Goal: Information Seeking & Learning: Learn about a topic

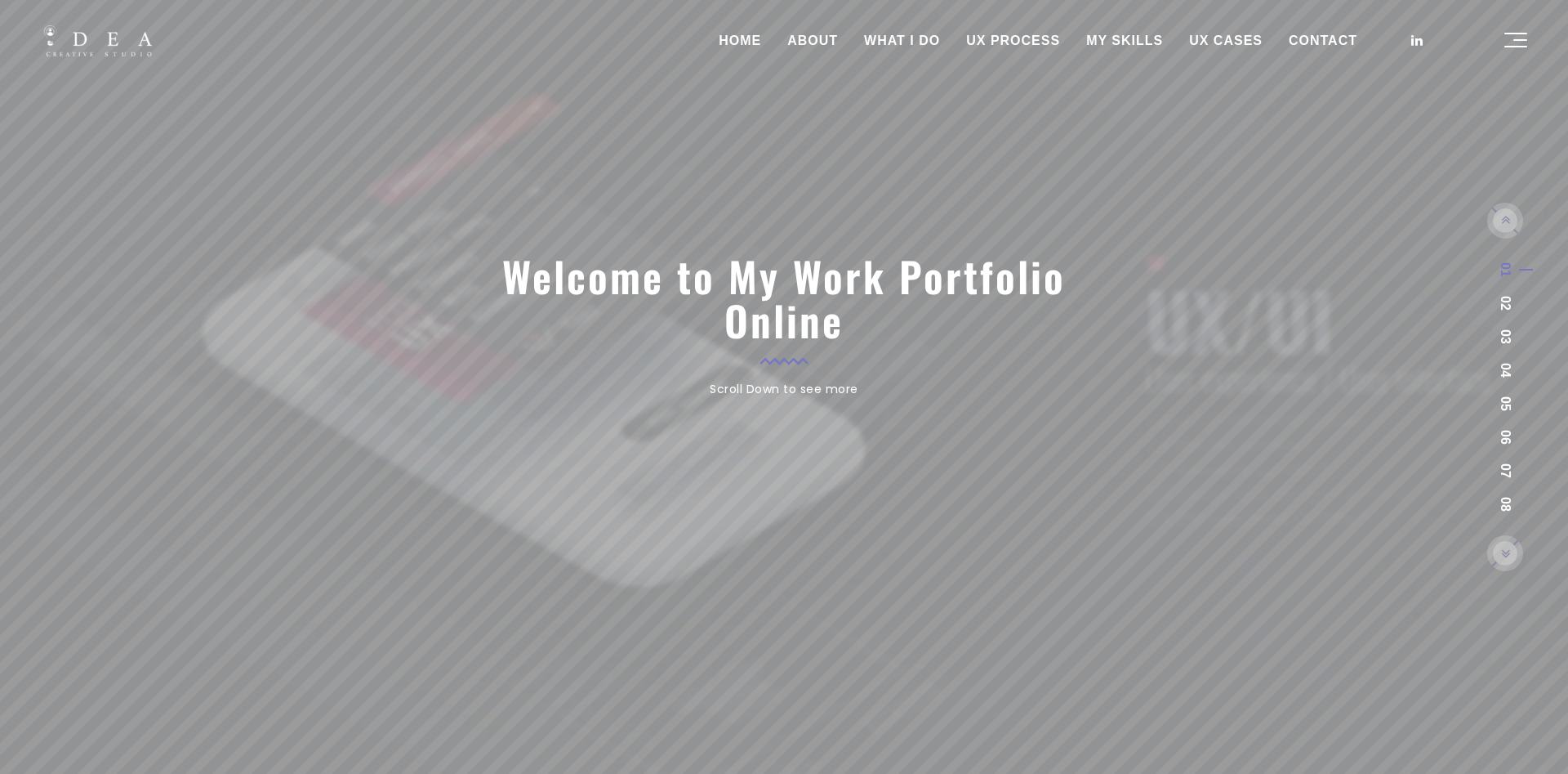
click at [1024, 41] on link "UX PROCESS" at bounding box center [1013, 41] width 120 height 41
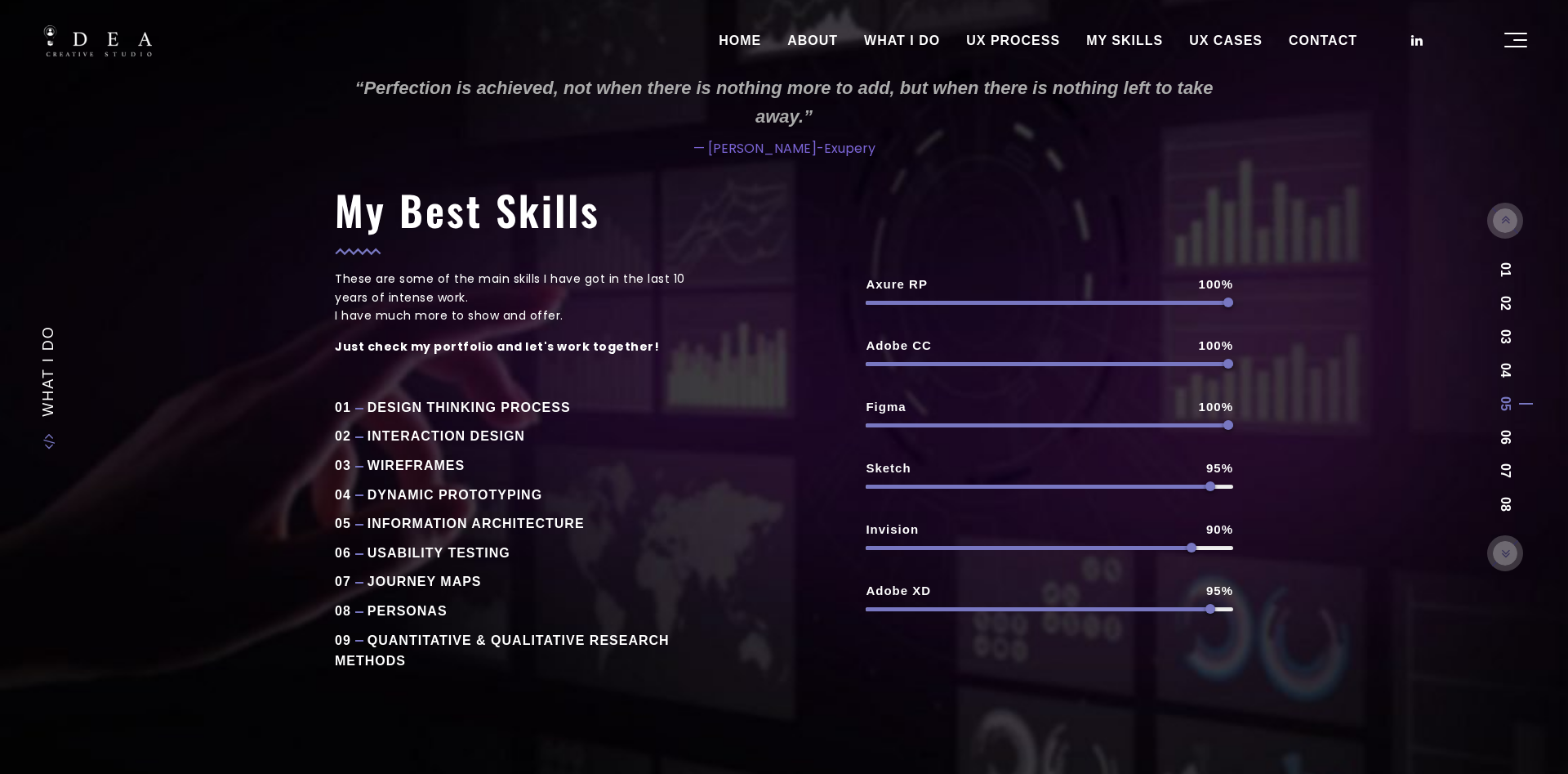
scroll to position [28, 0]
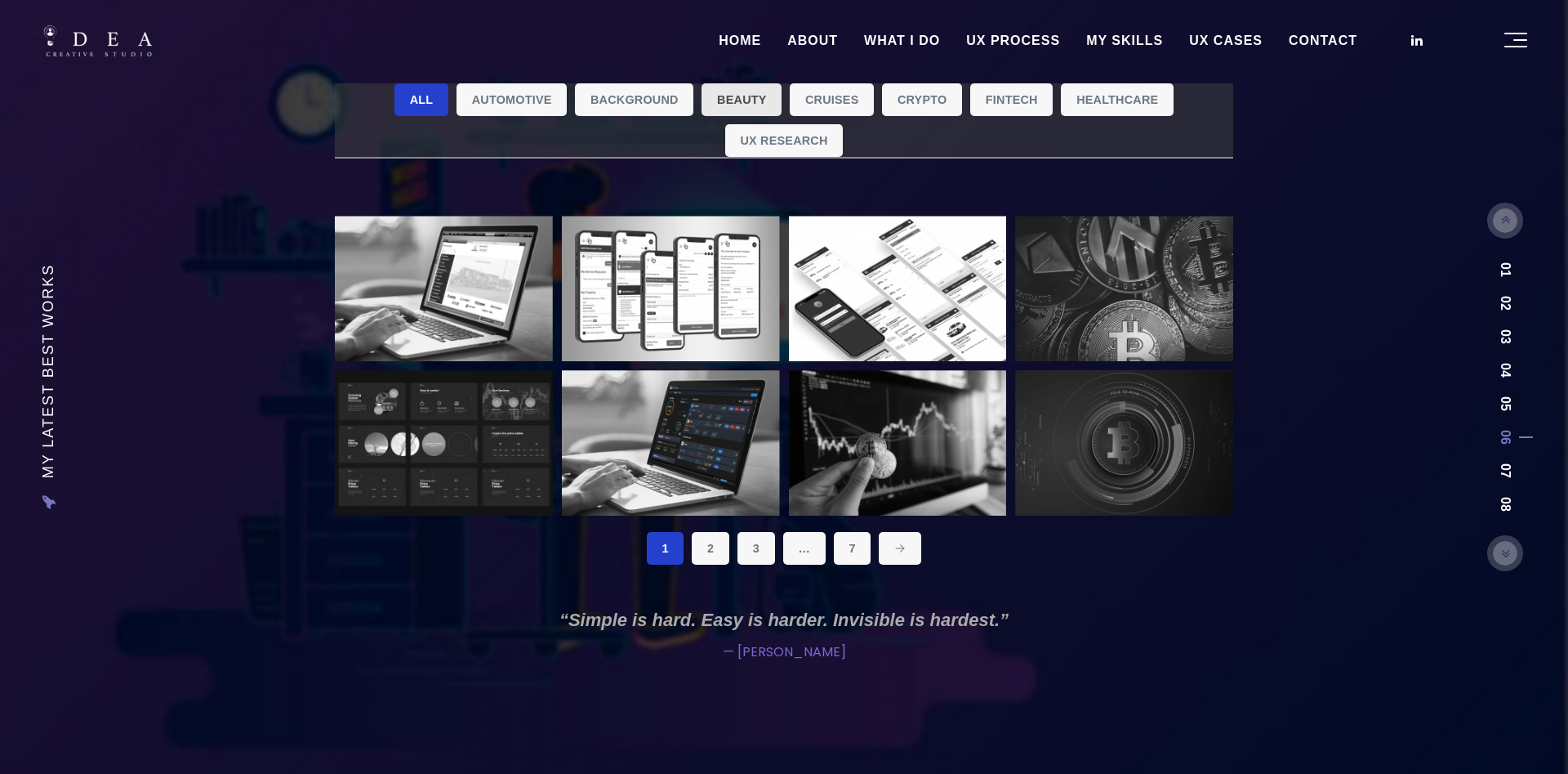
scroll to position [15, 0]
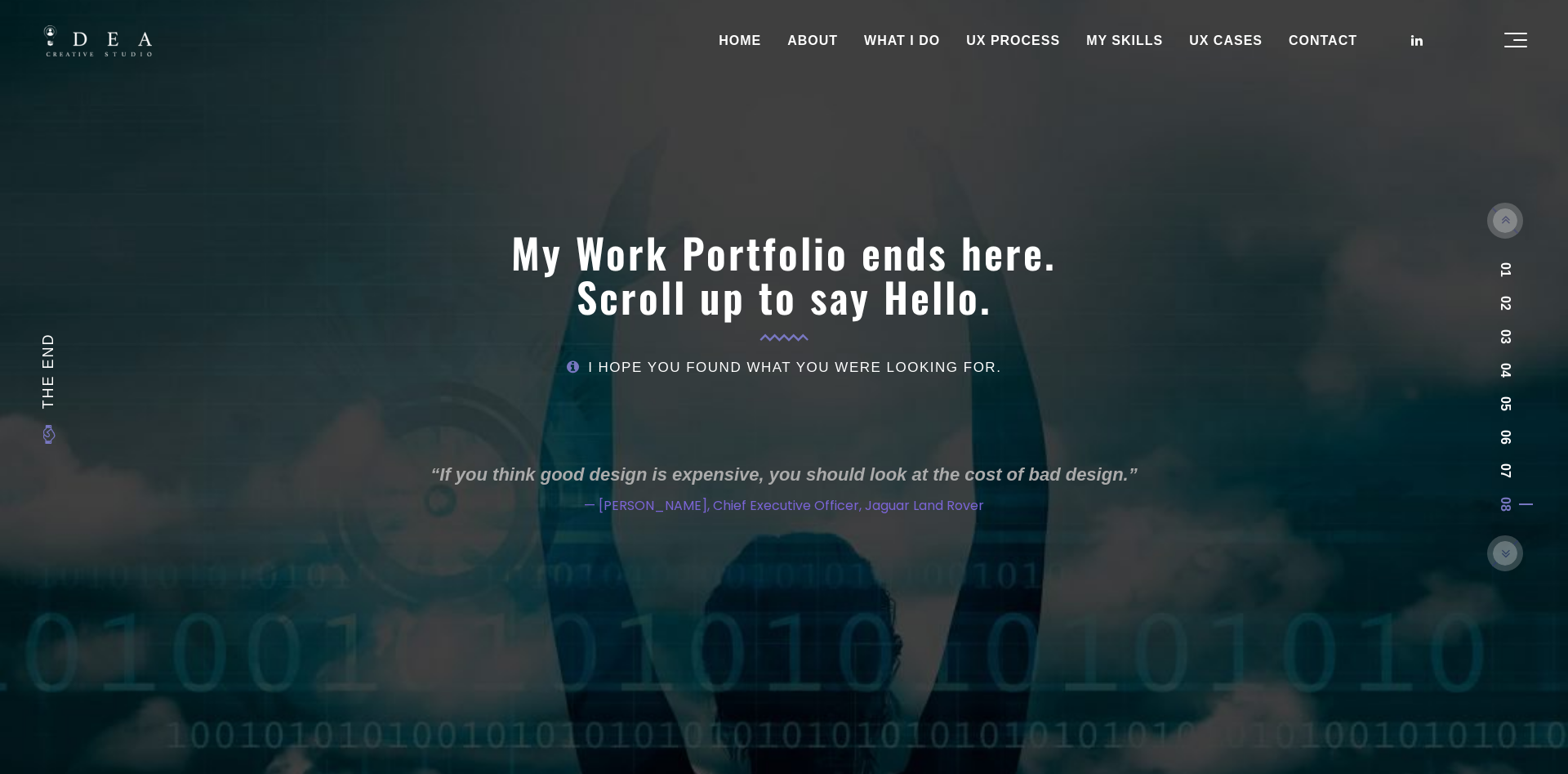
click at [763, 42] on link "HOME" at bounding box center [740, 41] width 69 height 41
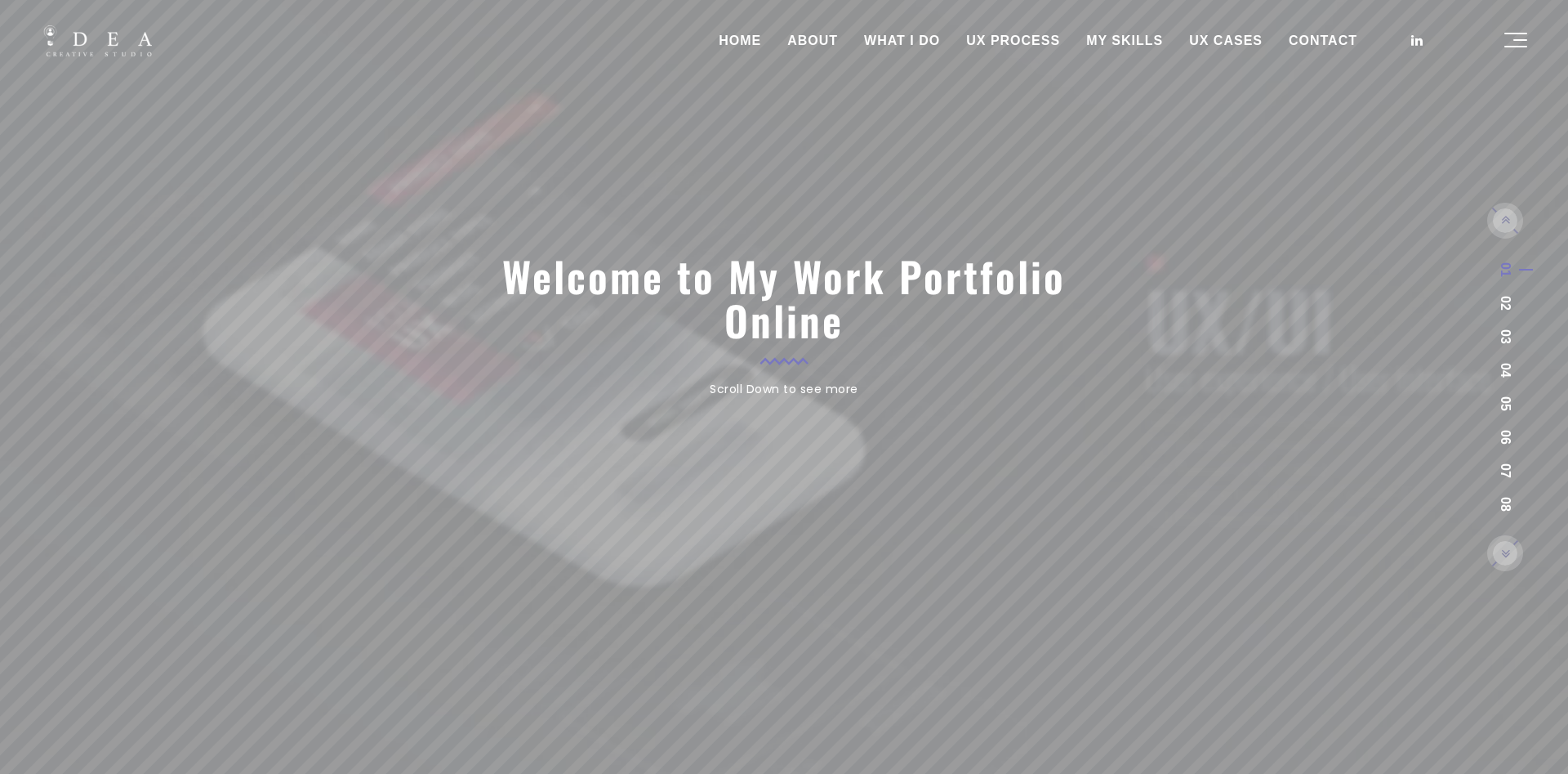
click at [1213, 40] on link "UX CASES" at bounding box center [1225, 41] width 99 height 41
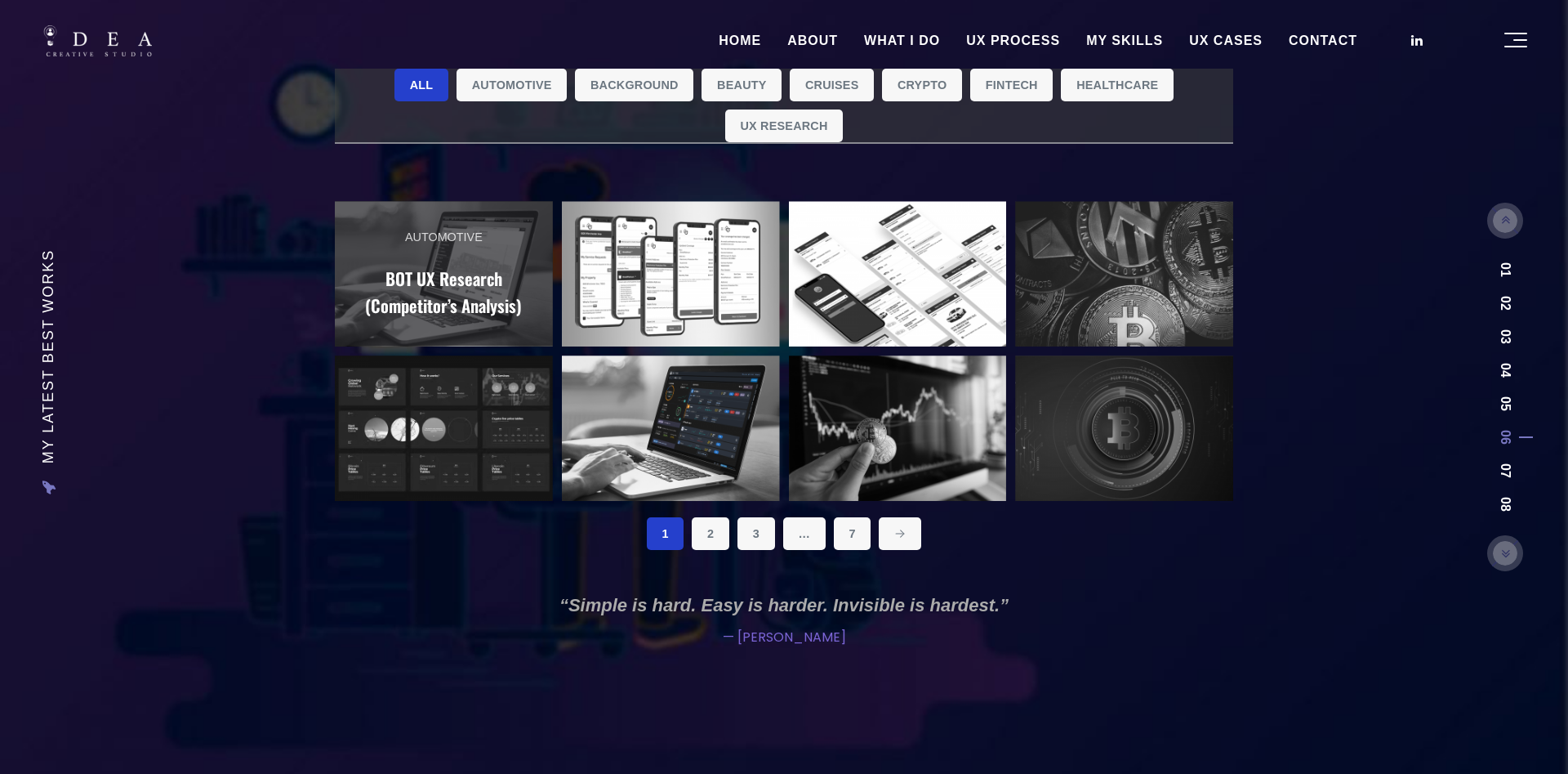
click at [490, 284] on h2 "BOT UX Research (Competitor’s Analysis)" at bounding box center [443, 292] width 166 height 55
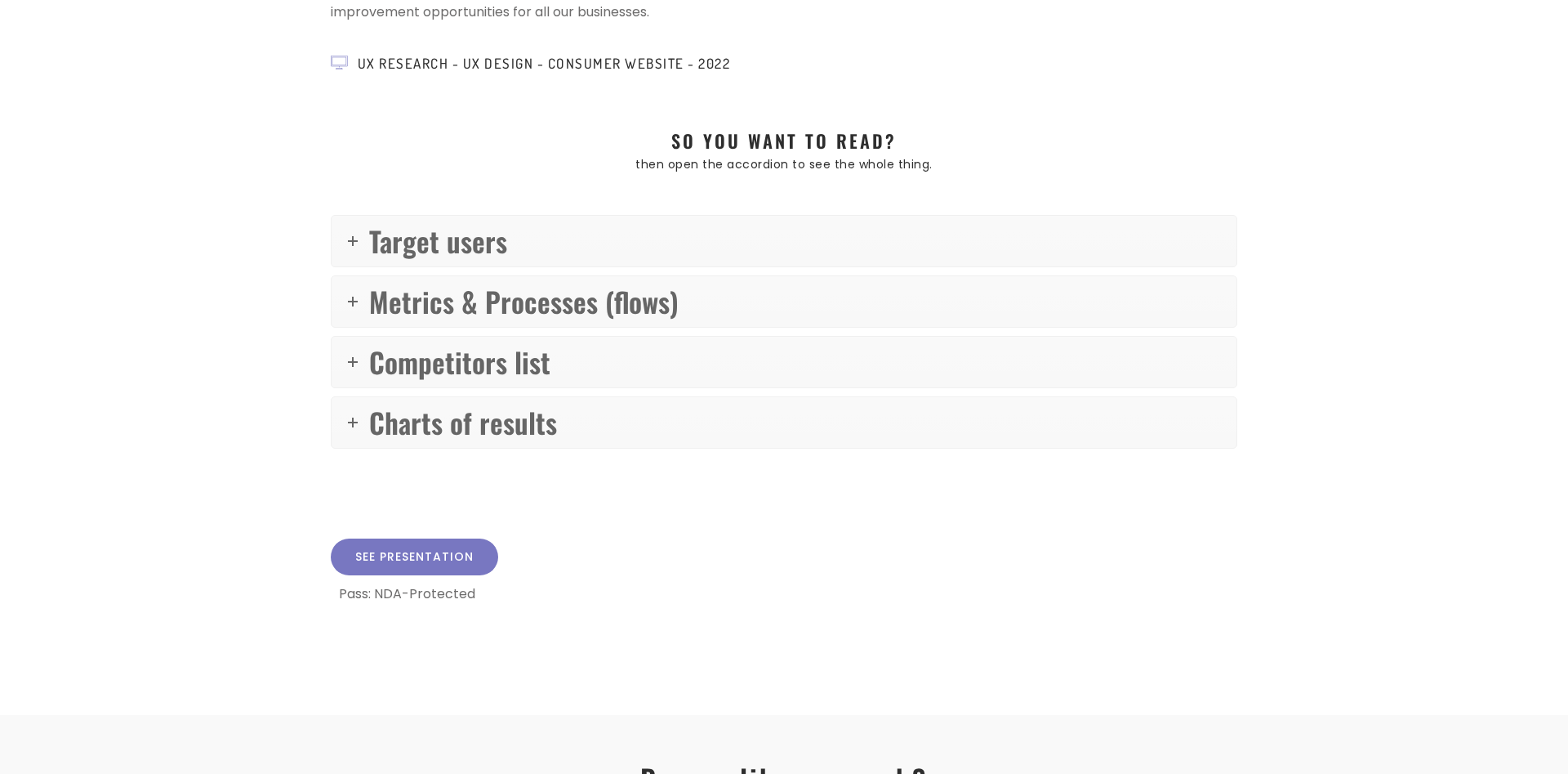
scroll to position [417, 0]
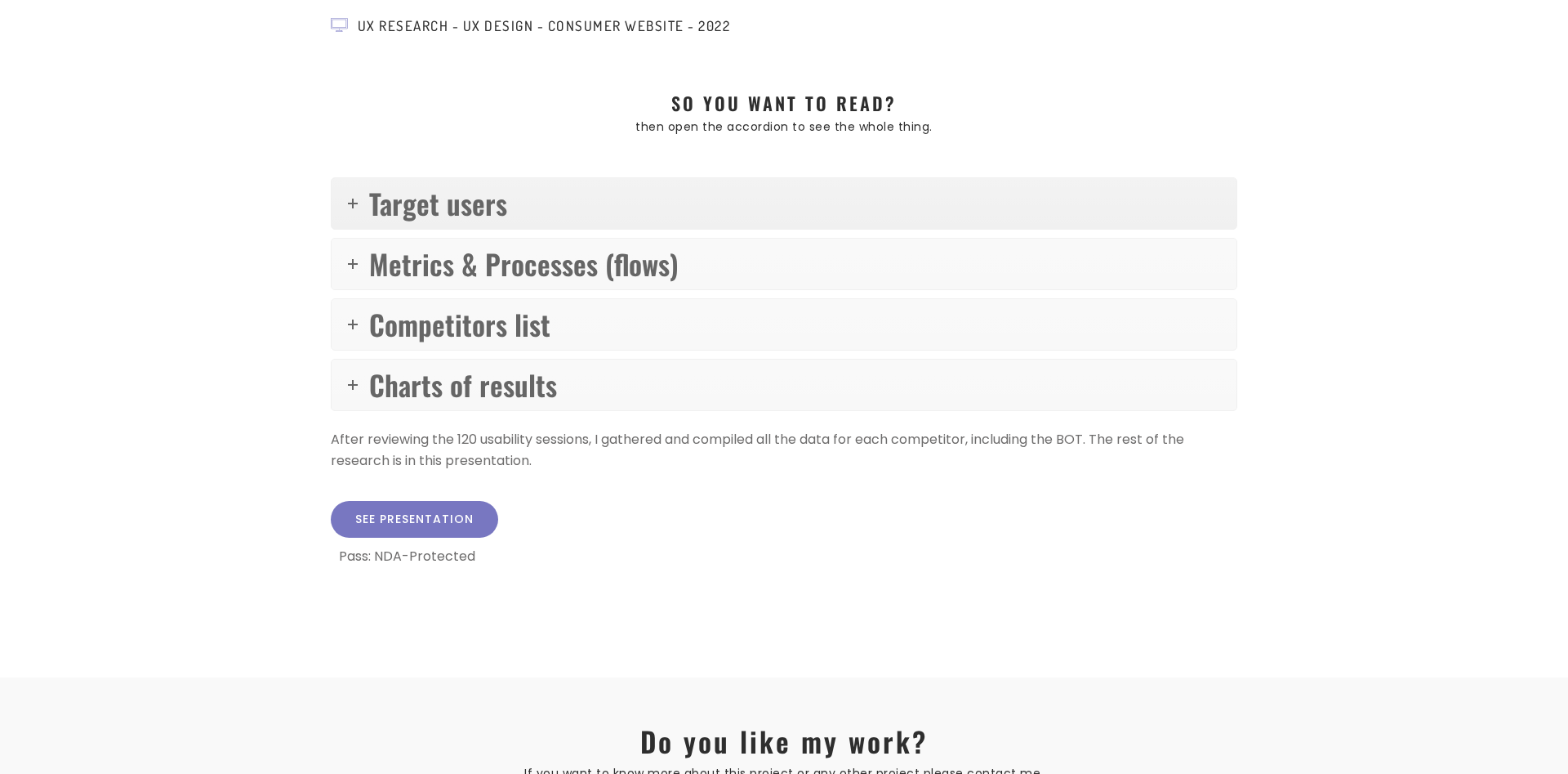
click at [413, 219] on span "Target users" at bounding box center [437, 203] width 138 height 41
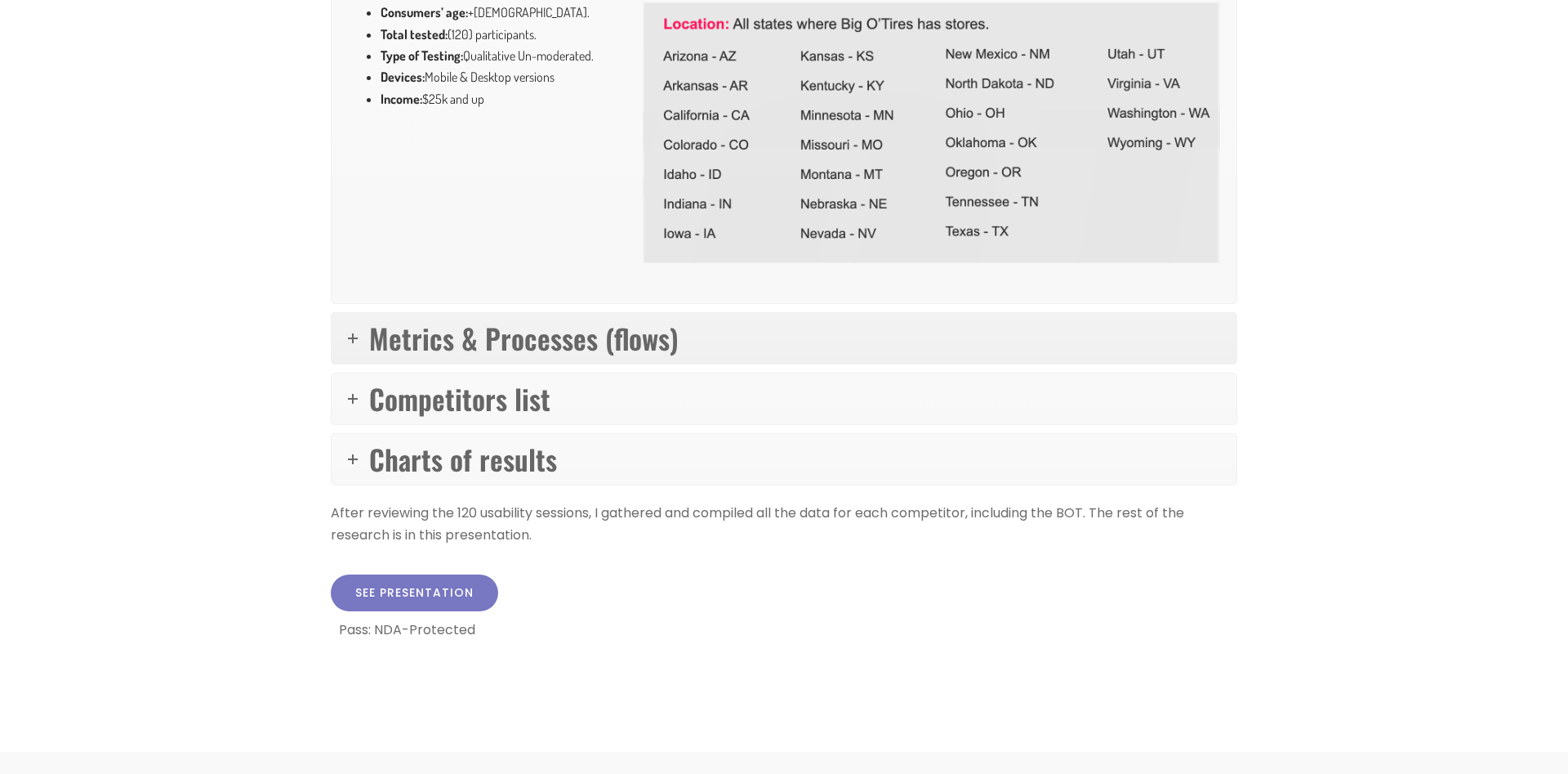
click at [418, 356] on span "Metrics & Processes (flows)" at bounding box center [523, 337] width 310 height 41
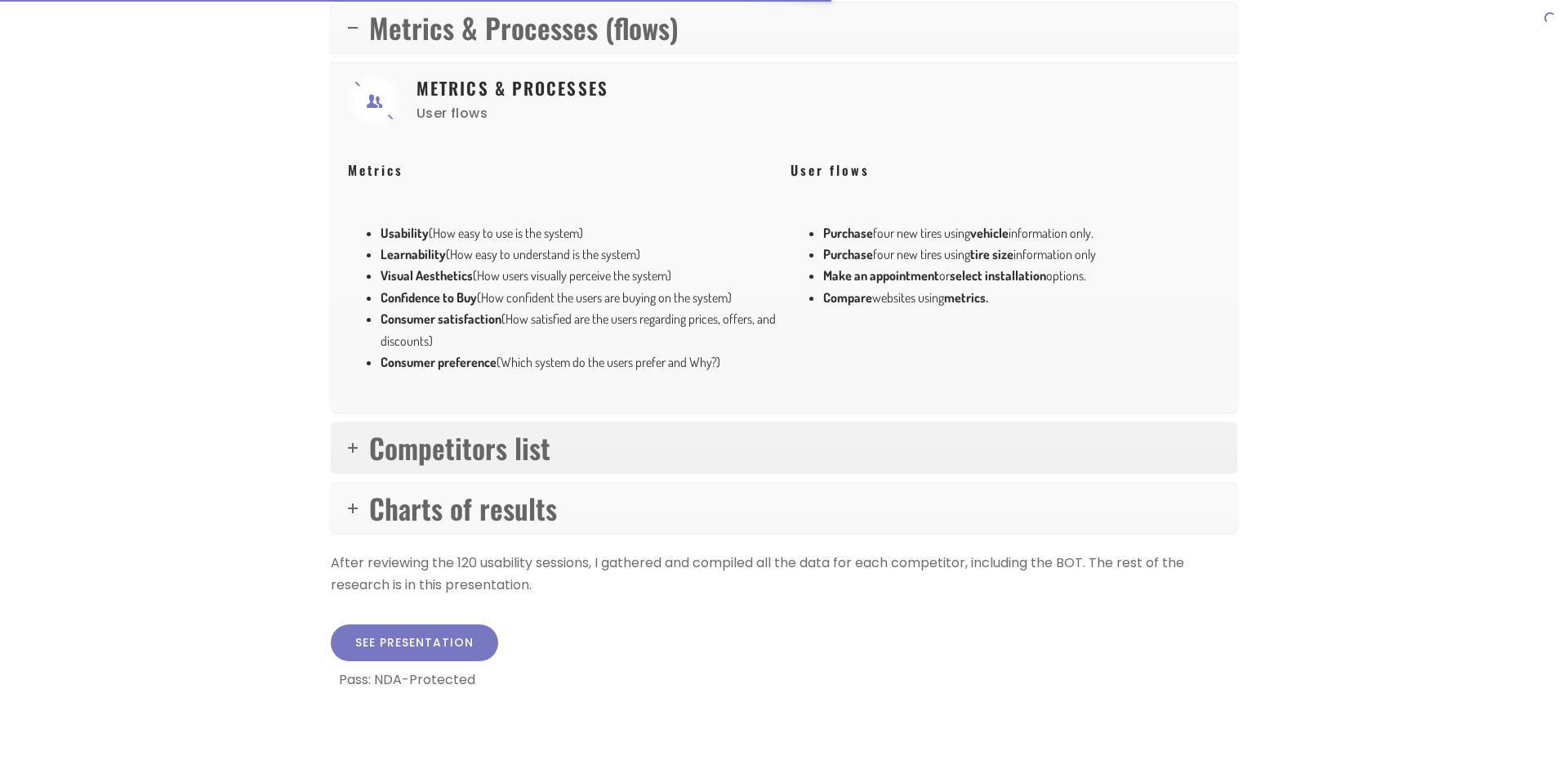
click at [432, 447] on span "Competitors list" at bounding box center [459, 447] width 181 height 41
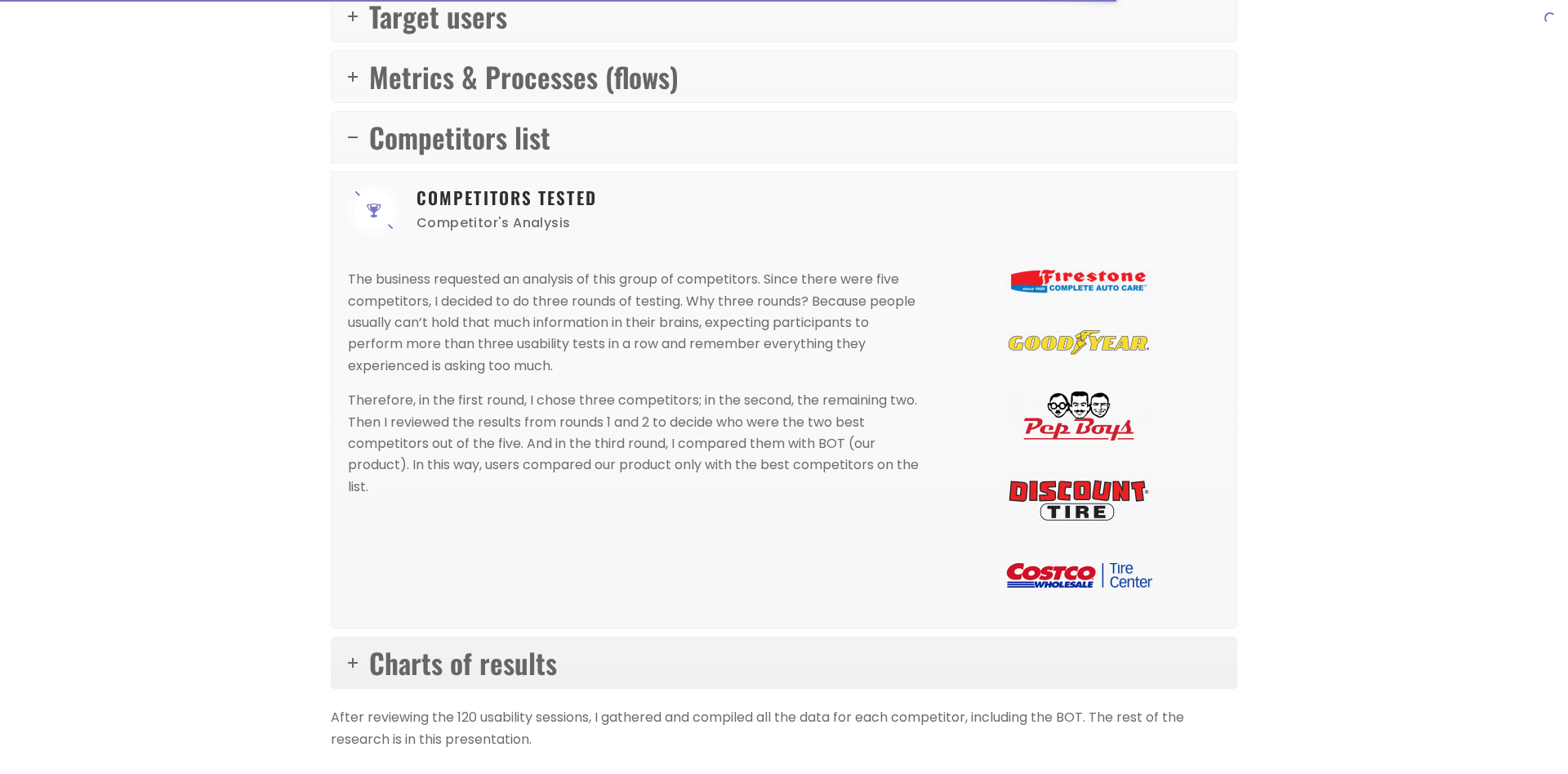
click at [428, 670] on span "Charts of results" at bounding box center [462, 662] width 188 height 41
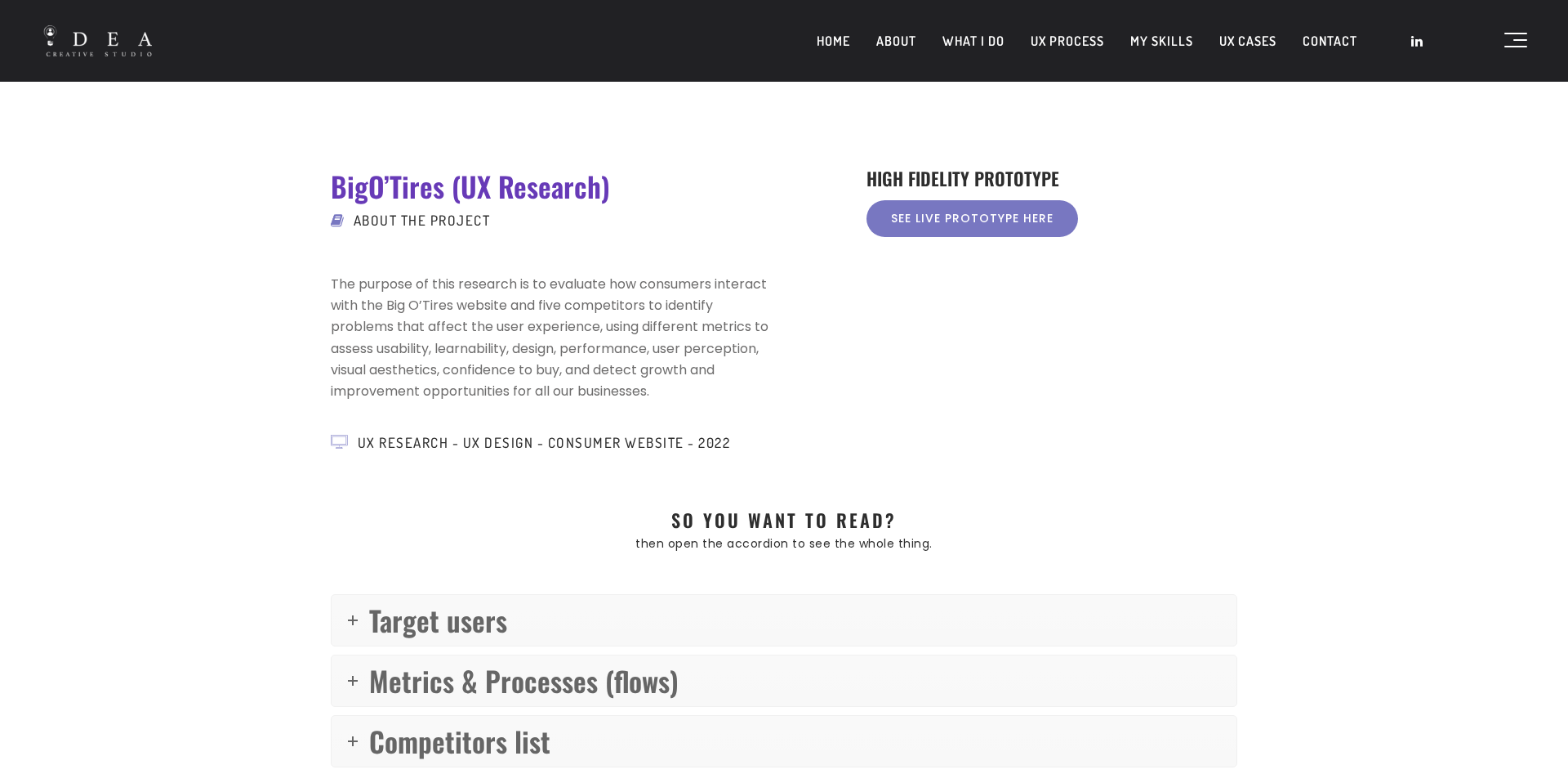
click at [831, 40] on link "HOME" at bounding box center [833, 41] width 60 height 41
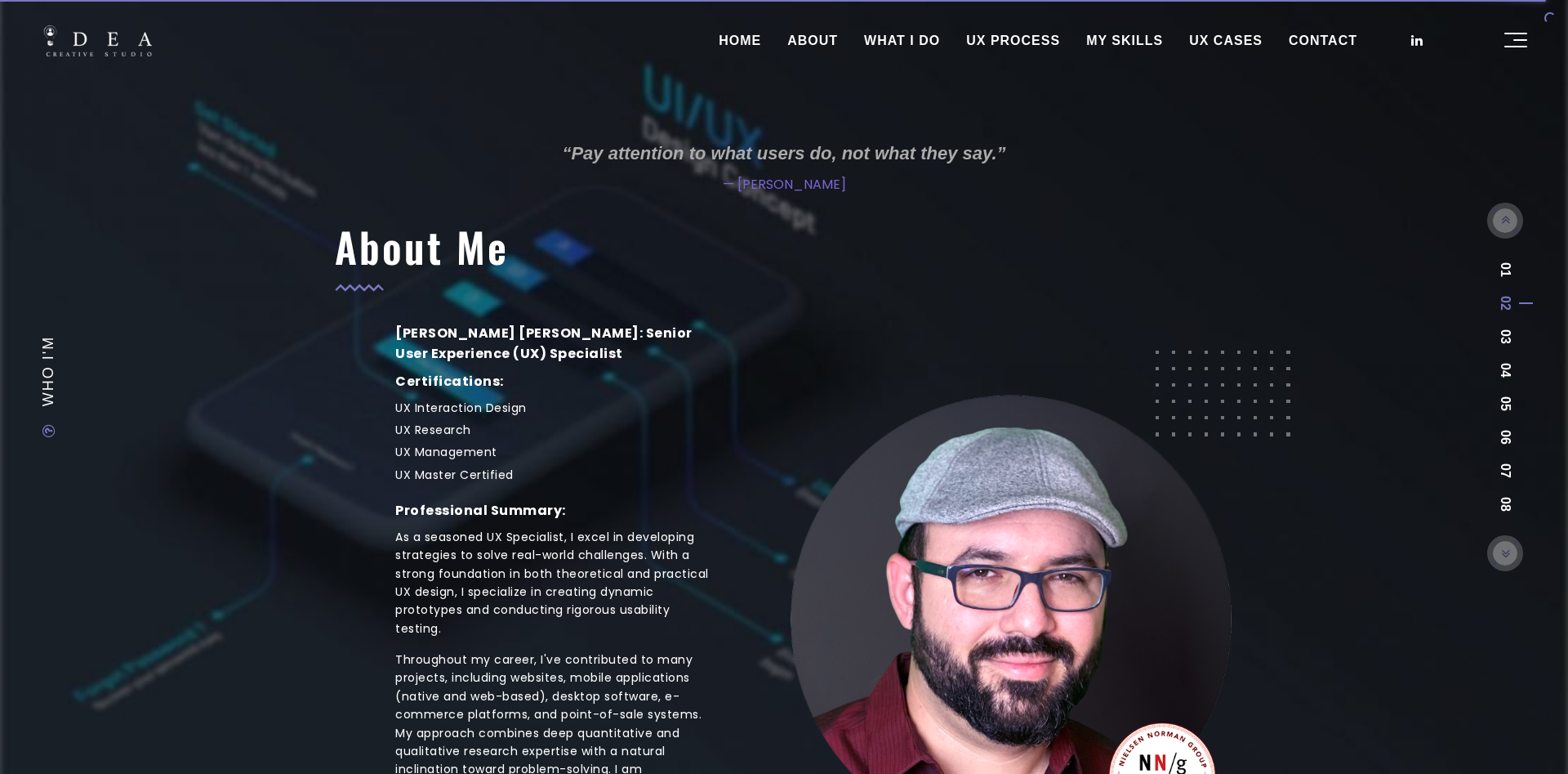
scroll to position [315, 0]
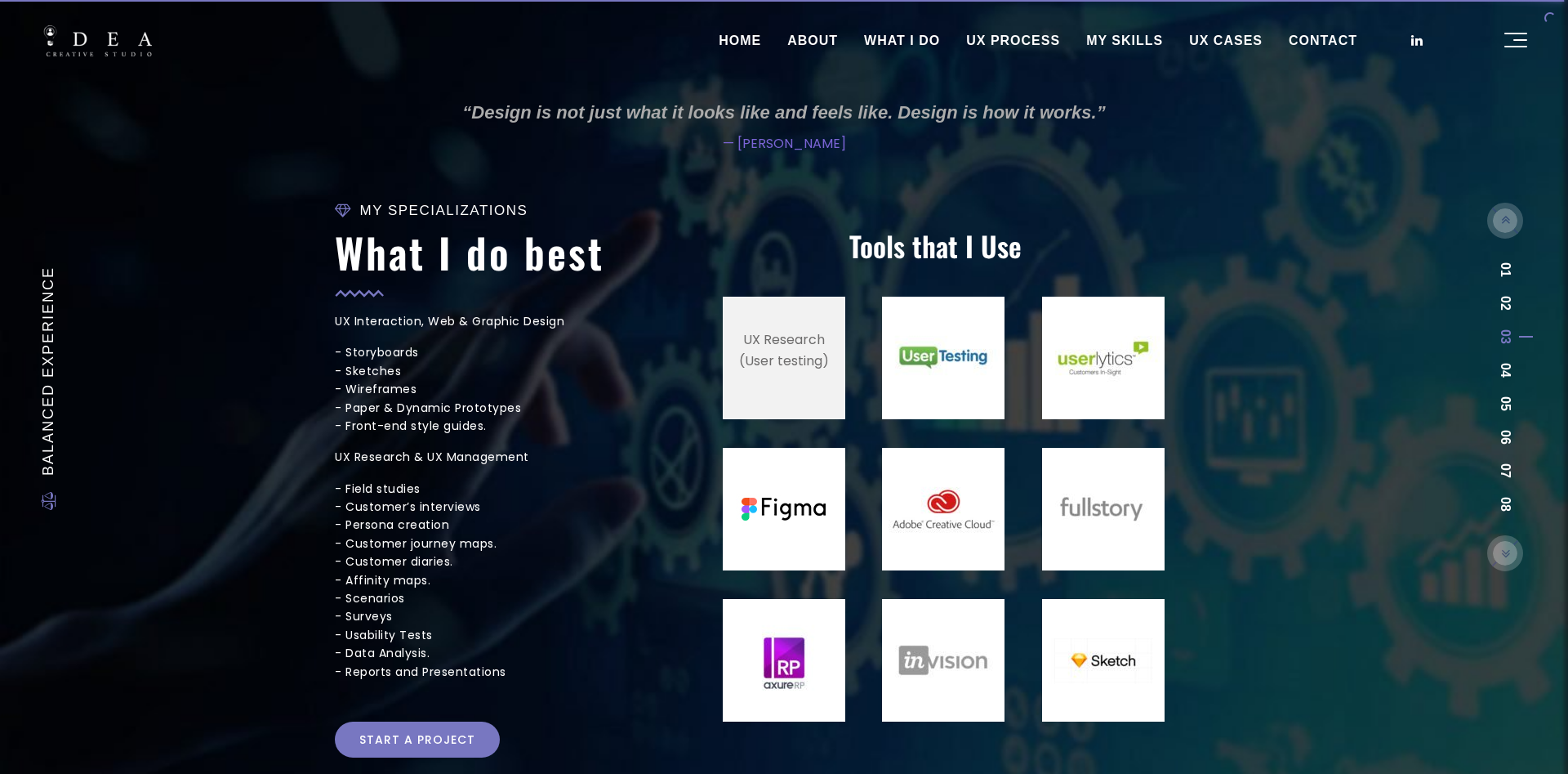
click at [821, 370] on p "UX Research (User testing)" at bounding box center [784, 350] width 123 height 107
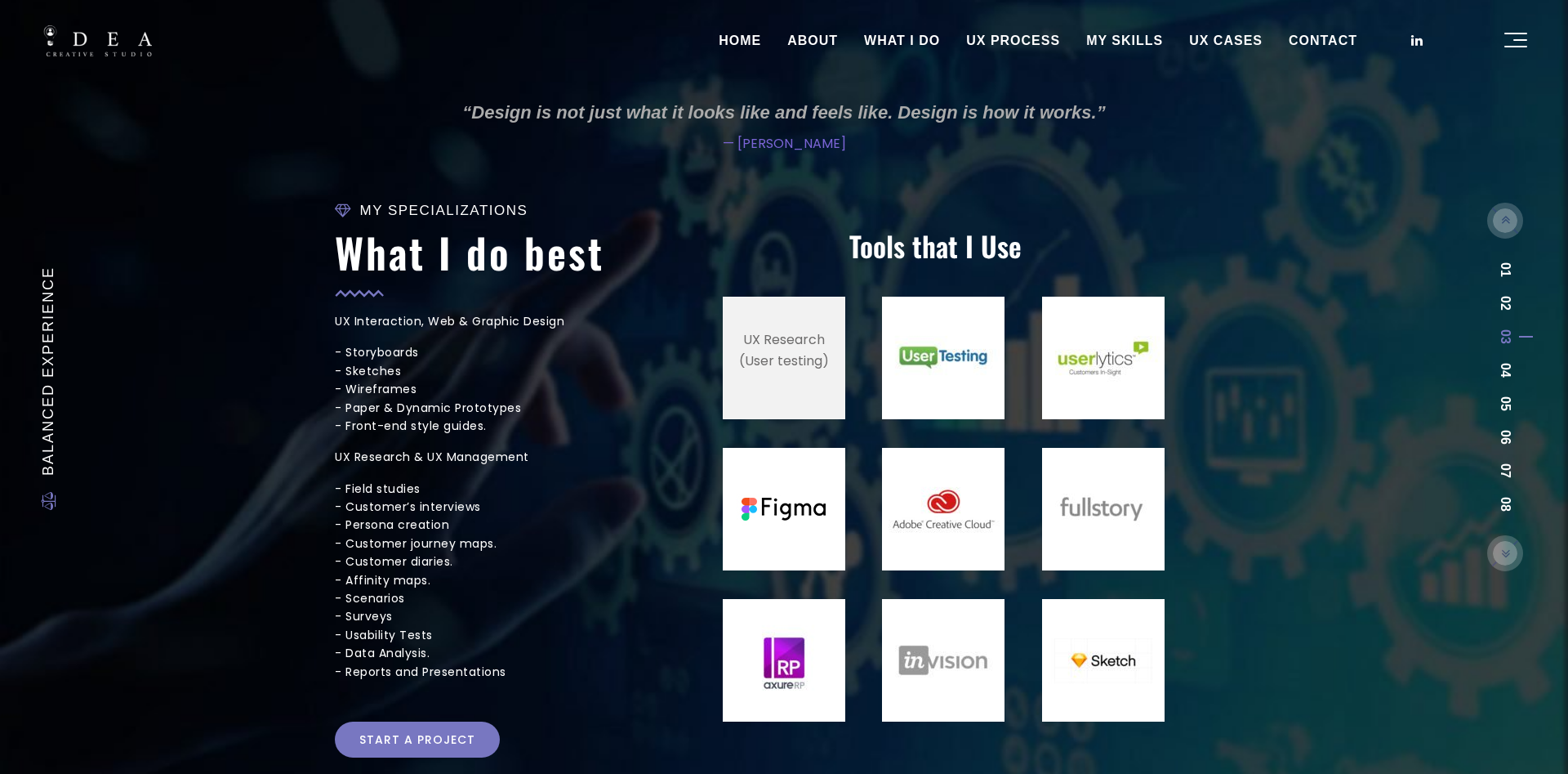
scroll to position [123, 0]
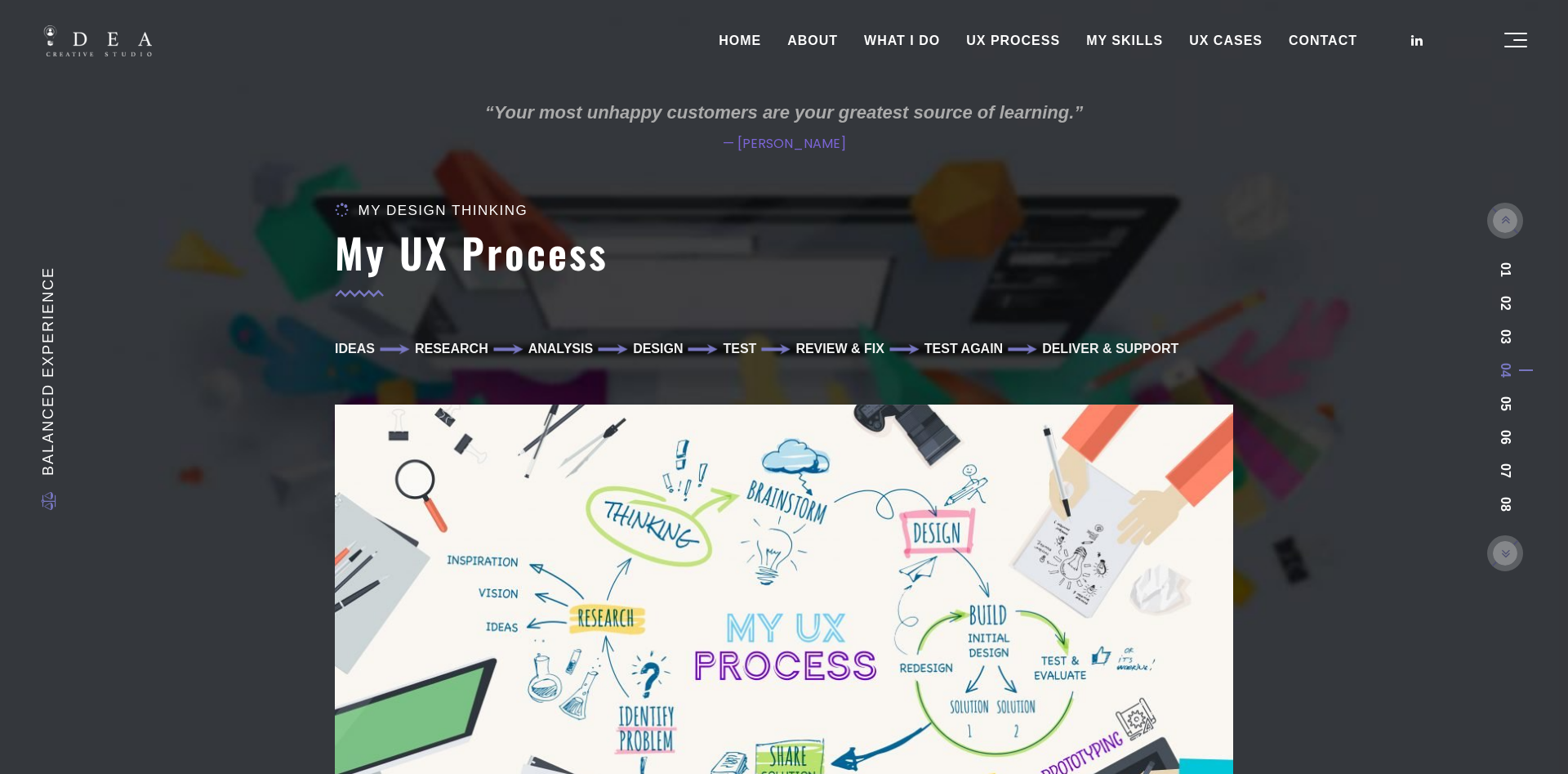
scroll to position [248, 0]
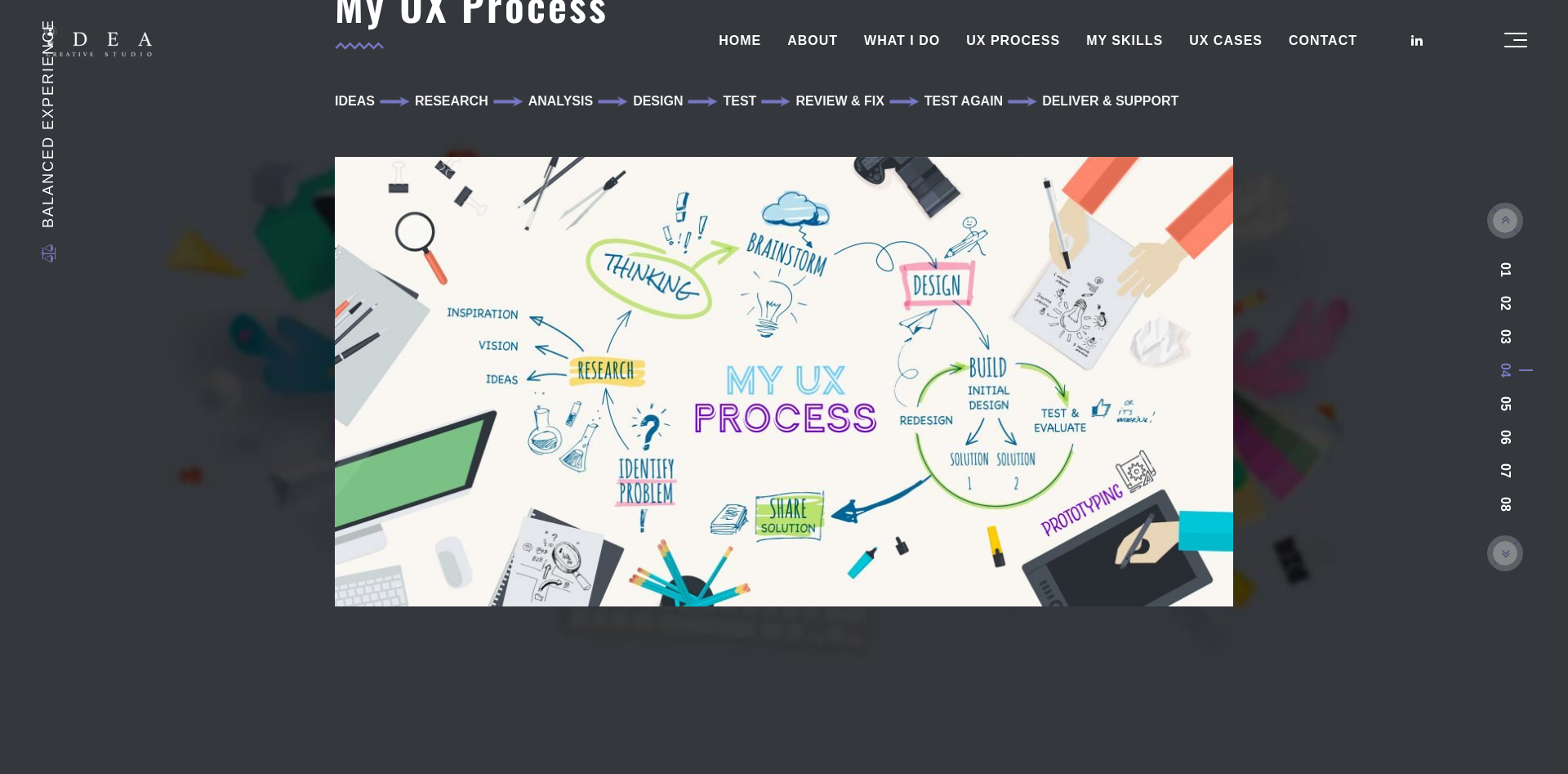
click at [808, 297] on img at bounding box center [784, 381] width 899 height 449
click at [811, 302] on img at bounding box center [784, 381] width 899 height 449
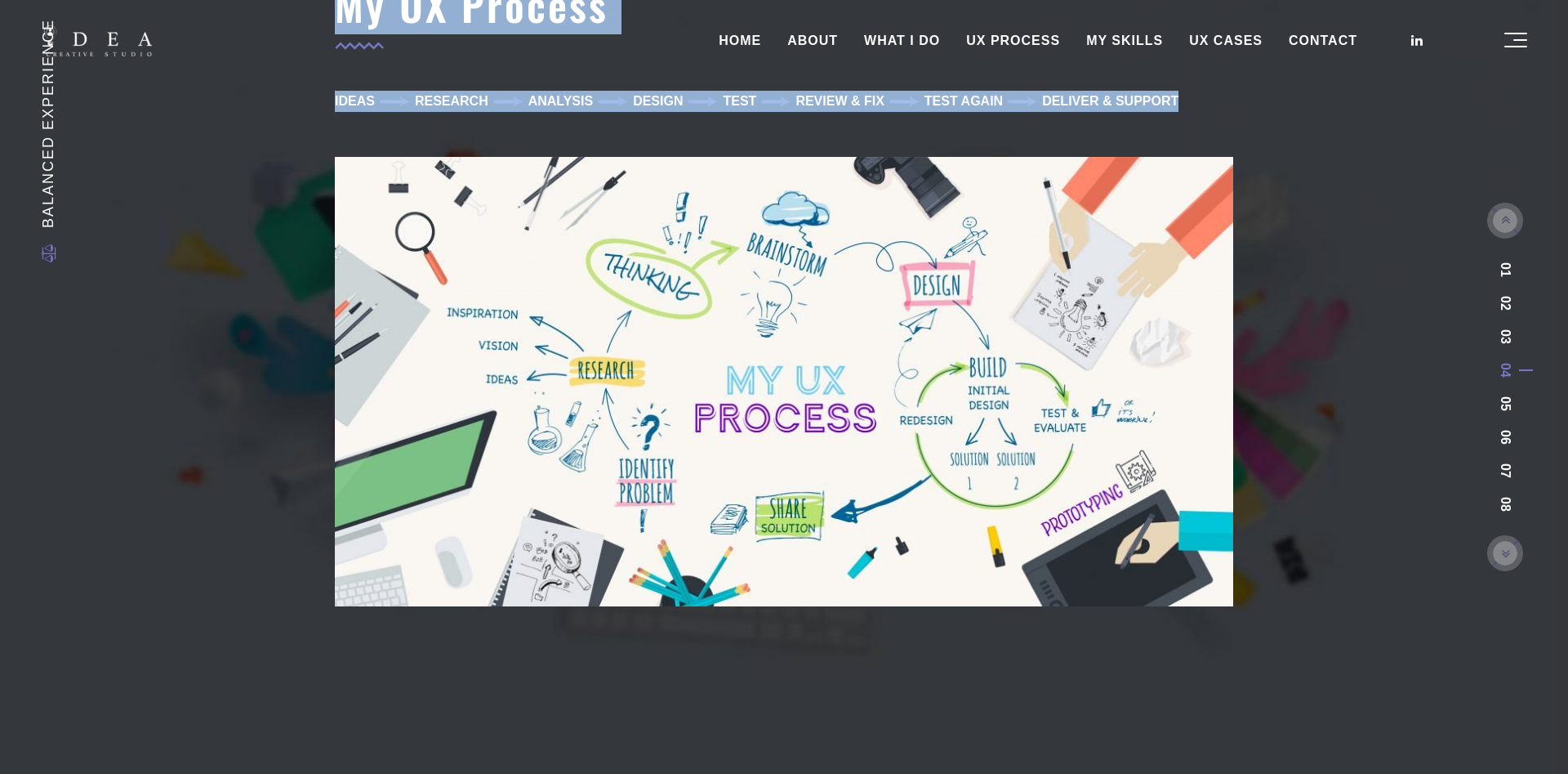
drag, startPoint x: 252, startPoint y: 88, endPoint x: 1086, endPoint y: 205, distance: 842.2
click at [980, 132] on section "Balanced Experience “Your most unhappy customers are your greatest source of le…" at bounding box center [784, 387] width 1568 height 774
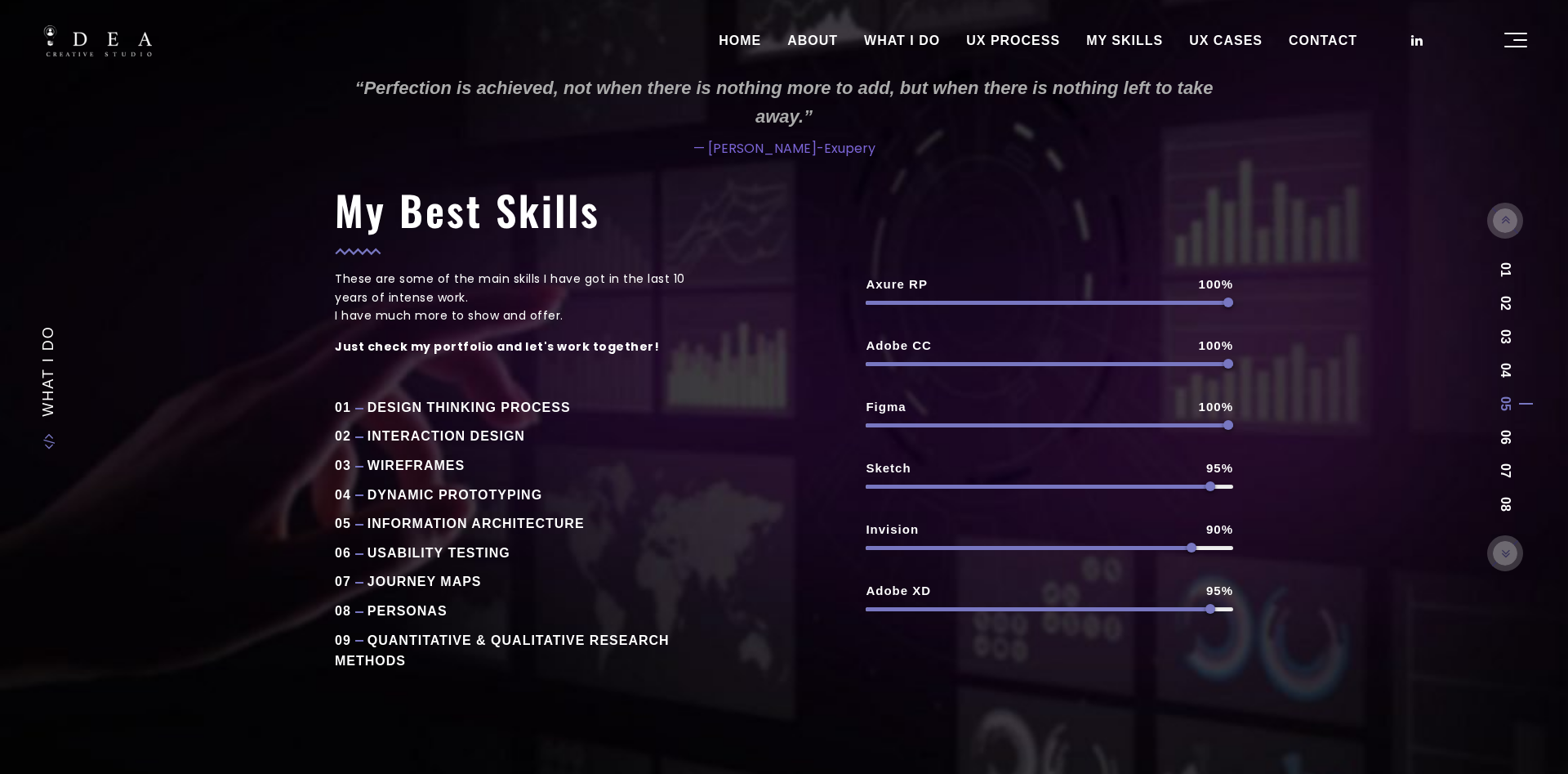
scroll to position [28, 0]
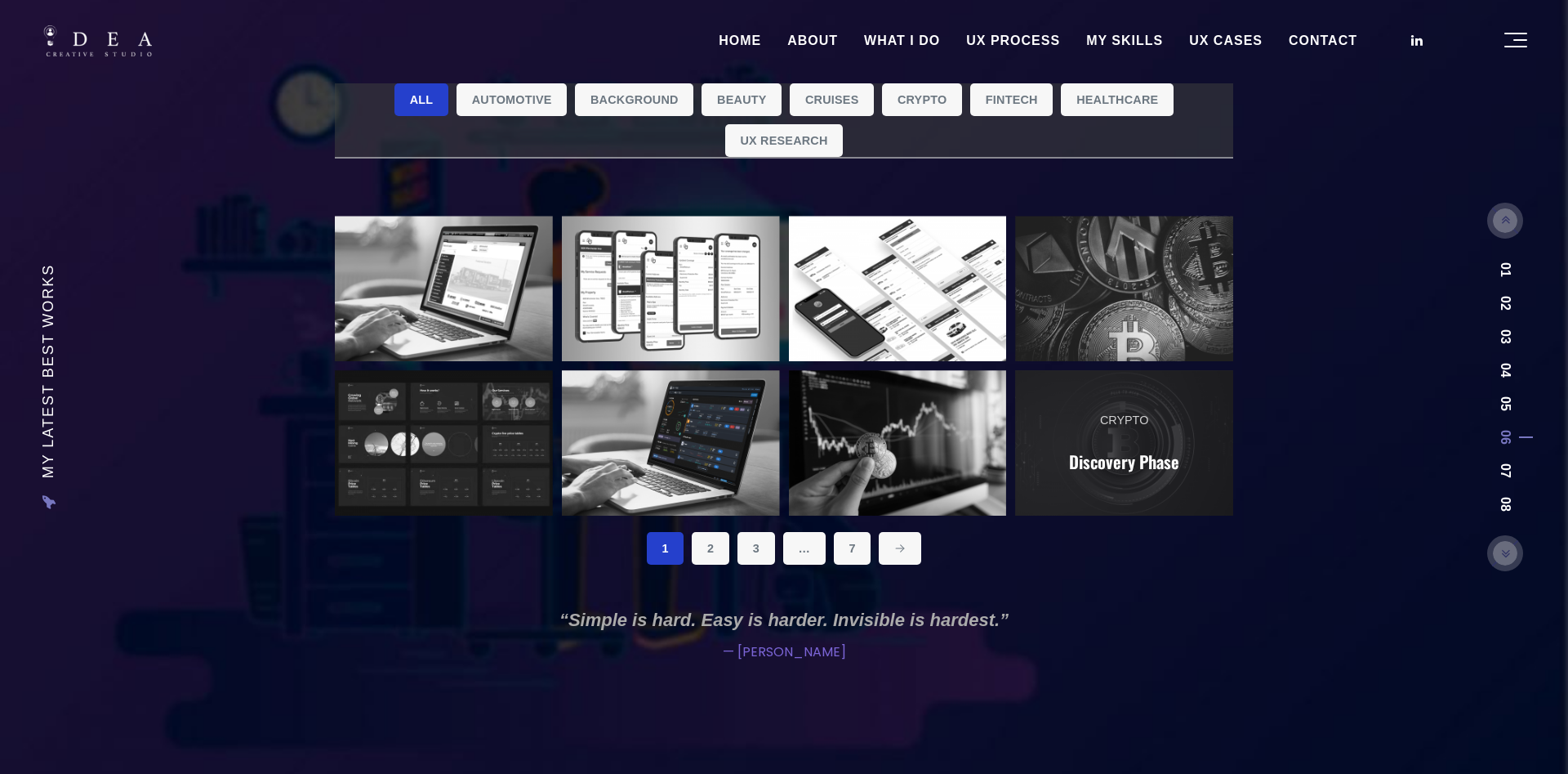
scroll to position [15, 0]
